Goal: Book appointment/travel/reservation

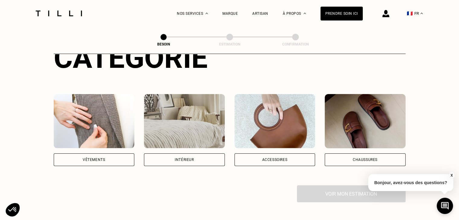
scroll to position [90, 0]
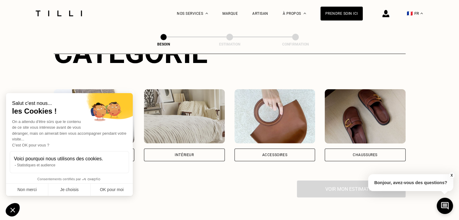
click at [209, 149] on div "Intérieur" at bounding box center [184, 155] width 81 height 13
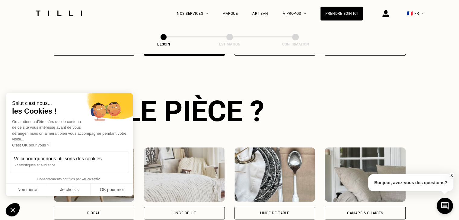
scroll to position [197, 0]
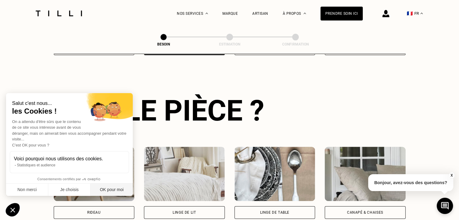
click at [119, 190] on button "OK pour moi" at bounding box center [111, 190] width 42 height 13
checkbox input "true"
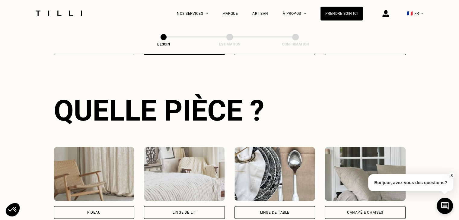
click at [107, 206] on div "Rideau" at bounding box center [94, 212] width 81 height 13
select select "FR"
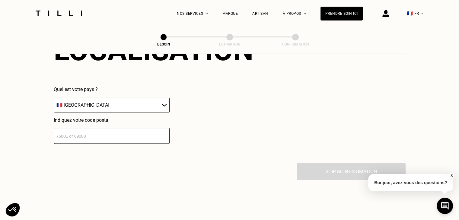
scroll to position [421, 0]
click at [146, 133] on input "number" at bounding box center [112, 135] width 116 height 16
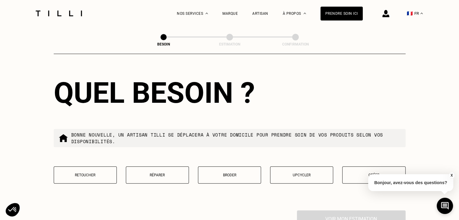
scroll to position [541, 0]
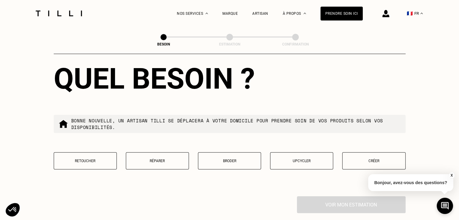
type input "63000"
click at [74, 159] on button "Retoucher" at bounding box center [85, 160] width 63 height 17
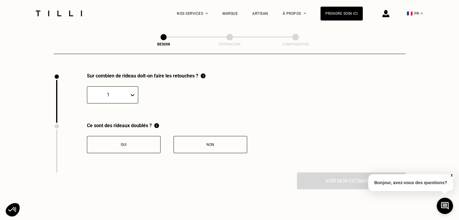
scroll to position [666, 0]
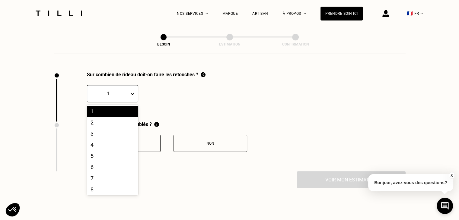
click at [132, 91] on icon at bounding box center [132, 94] width 6 height 6
click at [106, 139] on div "4" at bounding box center [112, 144] width 51 height 11
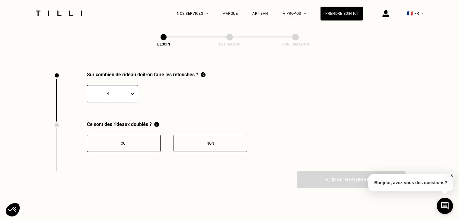
click at [132, 143] on button "Oui" at bounding box center [124, 143] width 74 height 17
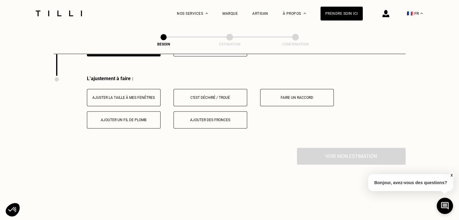
scroll to position [766, 0]
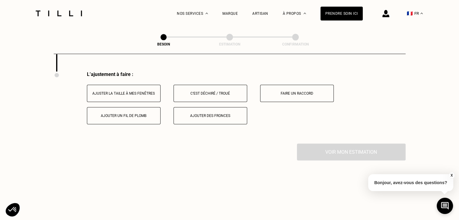
click at [142, 92] on button "Ajuster la taille à mes fenêtres" at bounding box center [124, 93] width 74 height 17
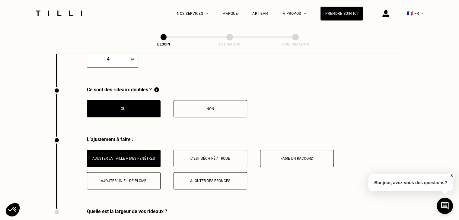
scroll to position [736, 0]
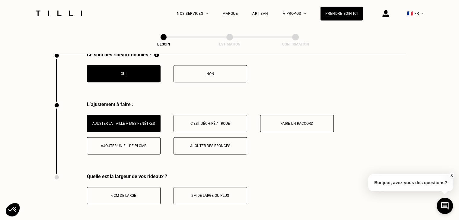
click at [292, 127] on button "Faire un raccord" at bounding box center [297, 123] width 74 height 17
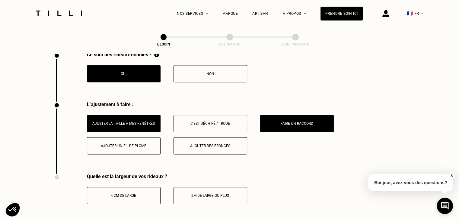
click at [116, 124] on button "Ajuster la taille à mes fenêtres" at bounding box center [124, 123] width 74 height 17
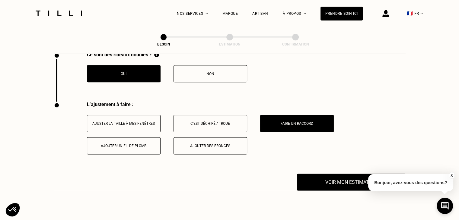
click at [131, 125] on button "Ajuster la taille à mes fenêtres" at bounding box center [124, 123] width 74 height 17
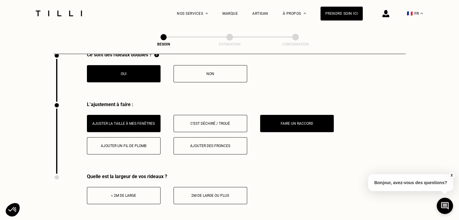
click at [144, 194] on button "< 2m de large" at bounding box center [124, 195] width 74 height 17
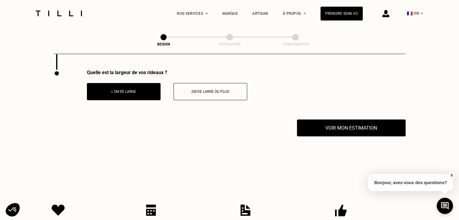
scroll to position [856, 0]
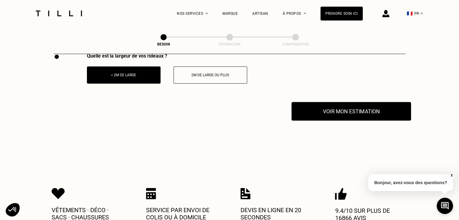
click at [318, 110] on button "Voir mon estimation" at bounding box center [350, 111] width 119 height 19
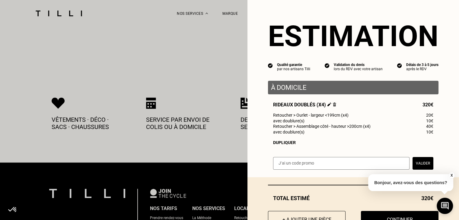
scroll to position [26, 0]
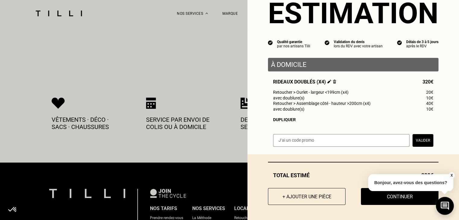
click at [442, 208] on icon at bounding box center [444, 206] width 8 height 8
